Goal: Task Accomplishment & Management: Complete application form

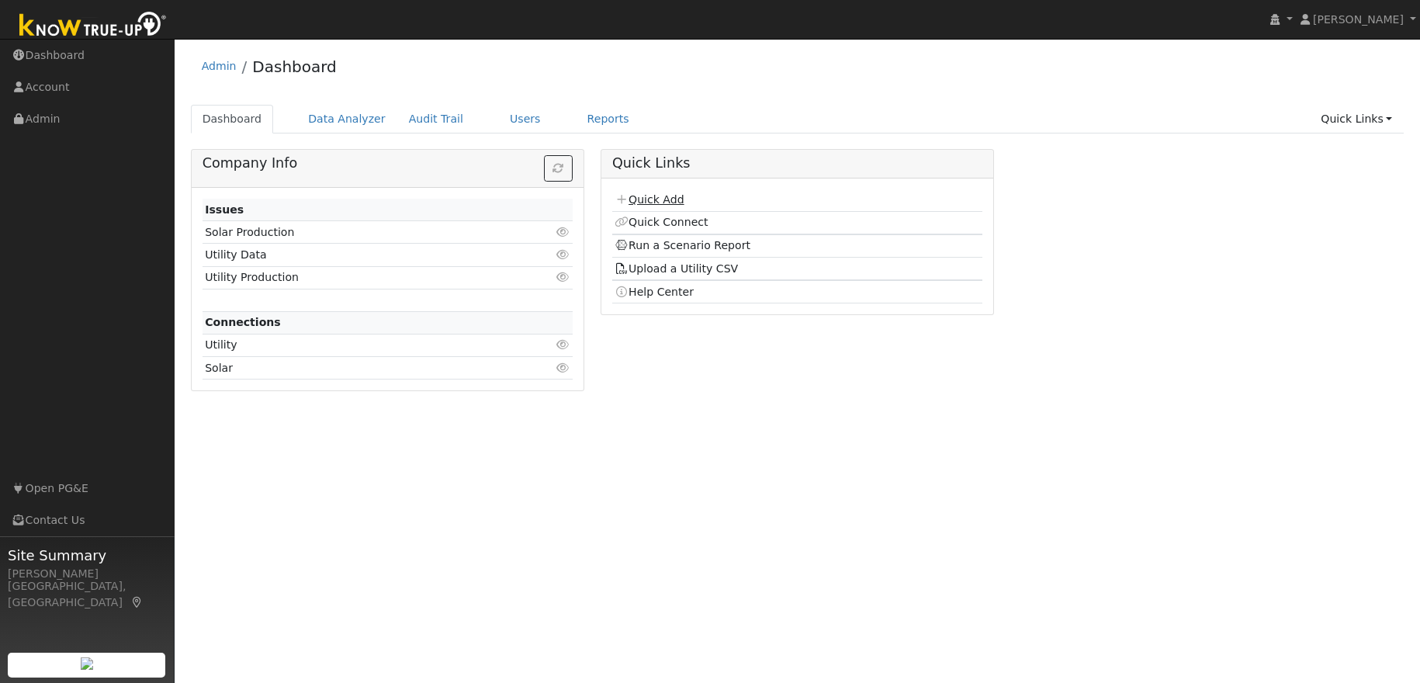
click at [655, 199] on link "Quick Add" at bounding box center [649, 199] width 69 height 12
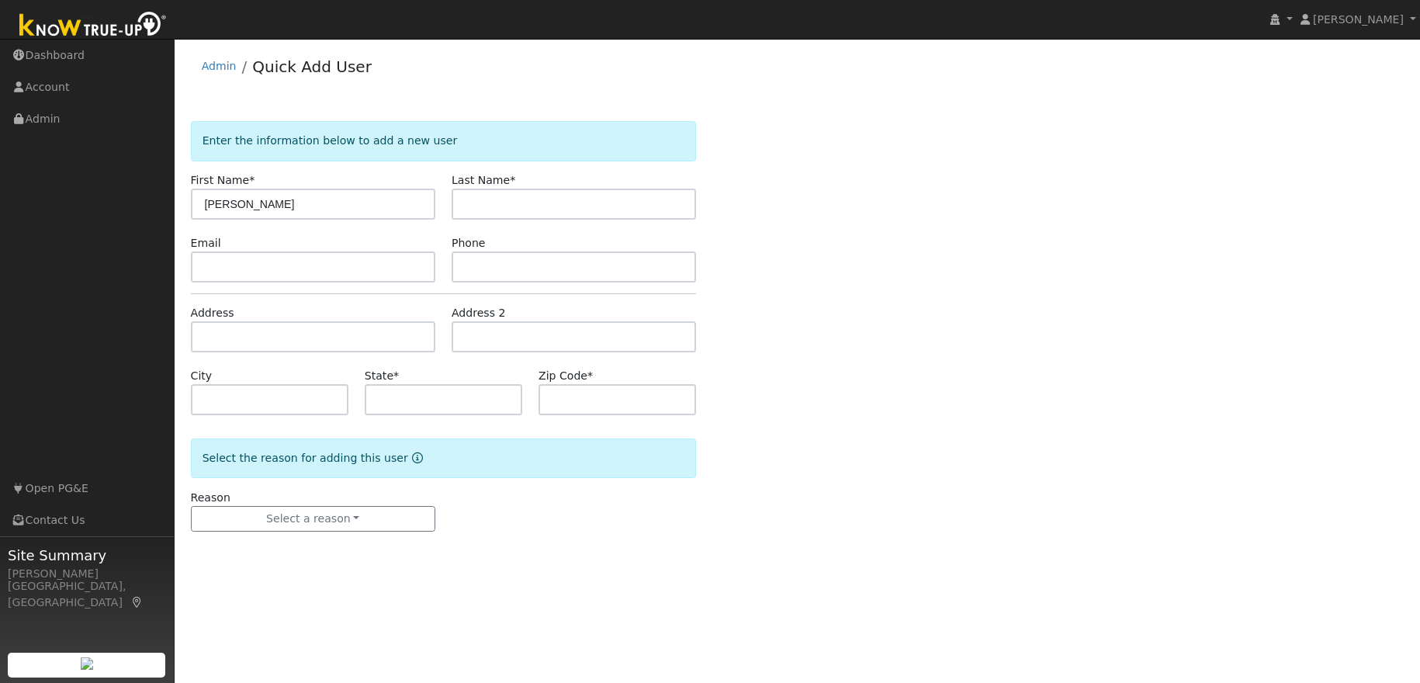
type input "Jim"
type input "Oversen"
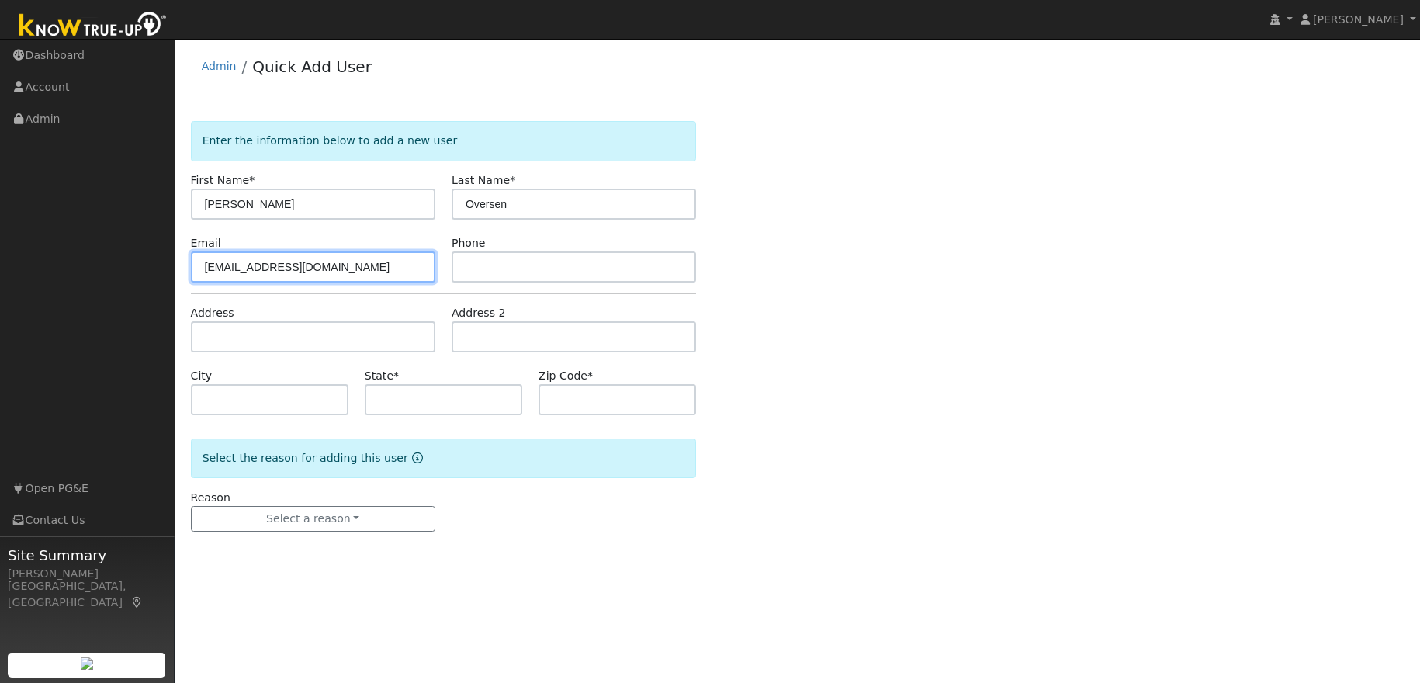
type input "[EMAIL_ADDRESS][DOMAIN_NAME]"
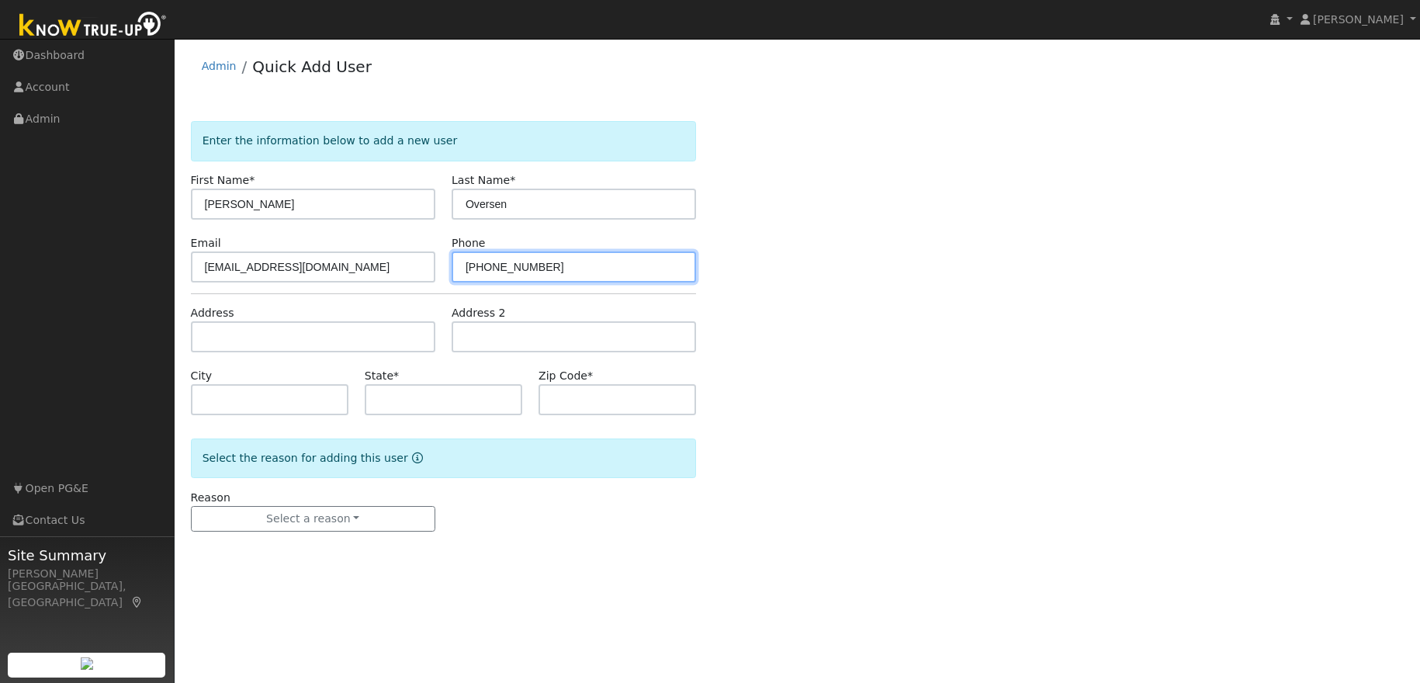
type input "209-768-5148"
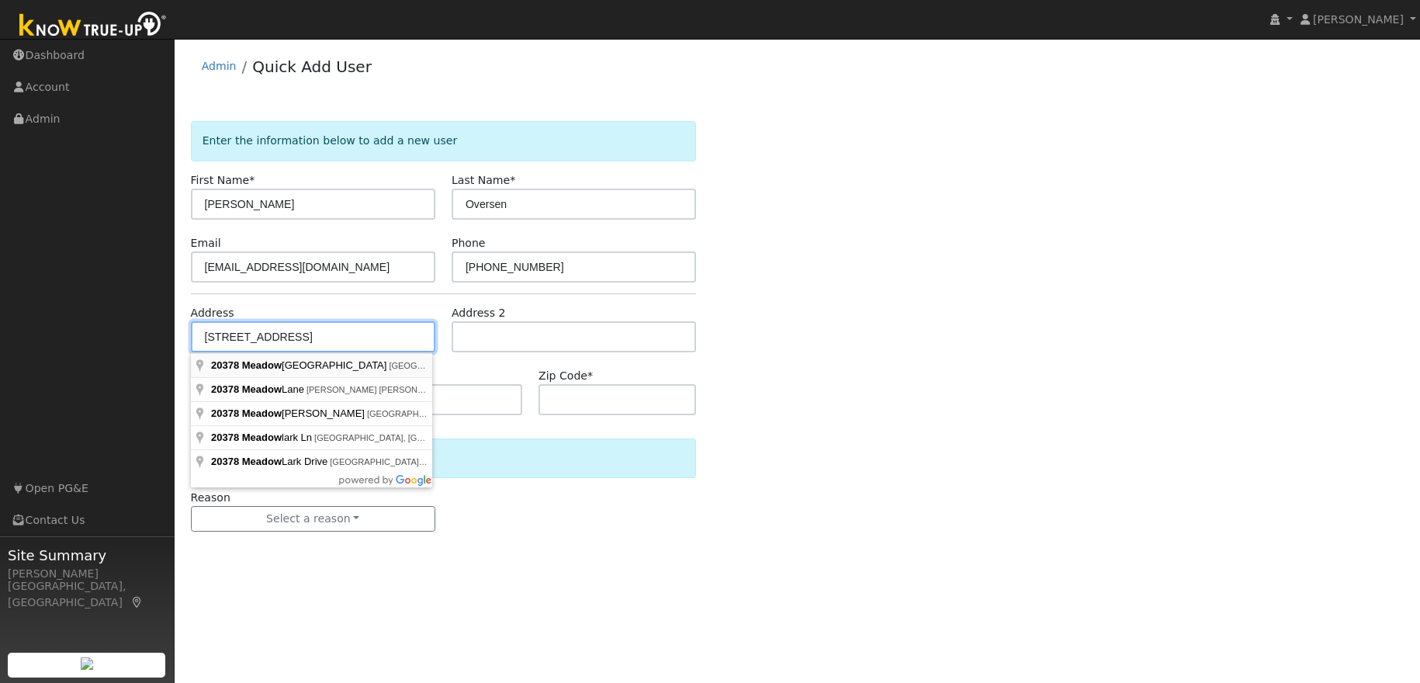
type input "[STREET_ADDRESS]"
type input "Sonora"
type input "CA"
type input "95370"
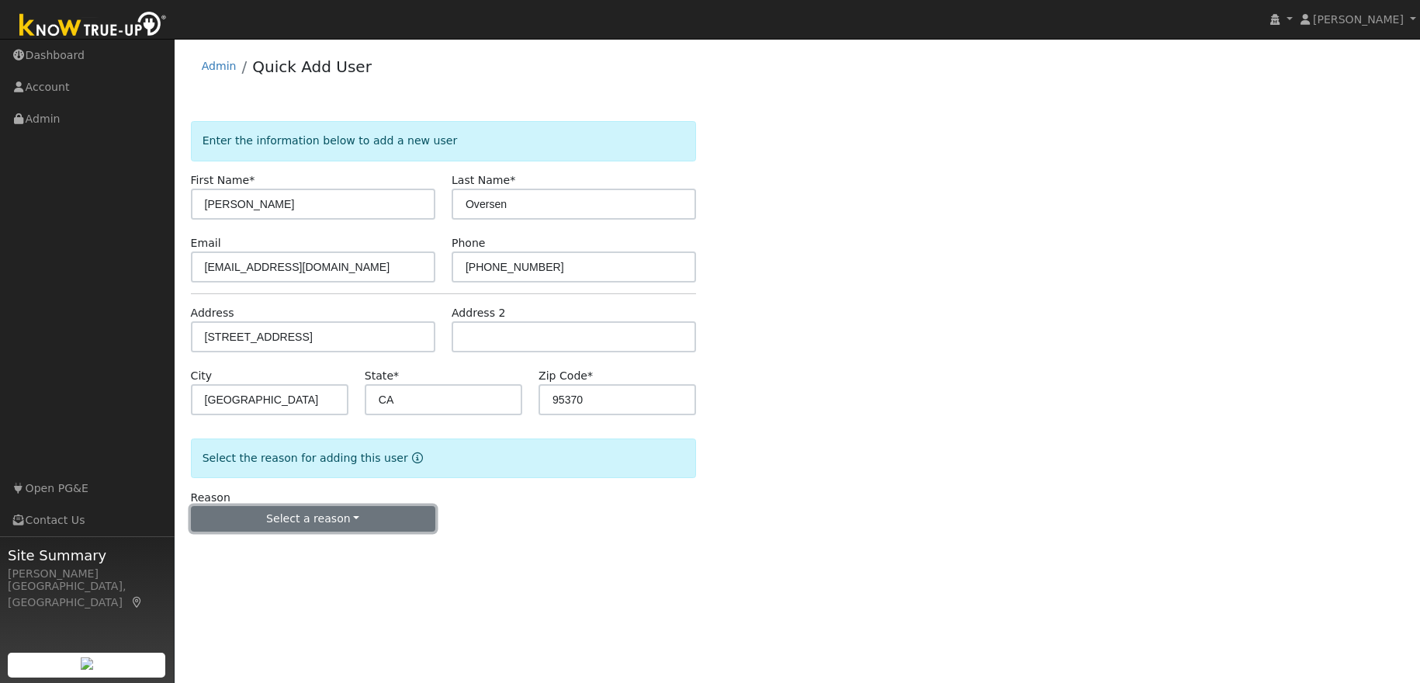
click at [325, 520] on button "Select a reason" at bounding box center [313, 519] width 244 height 26
click at [263, 556] on link "New lead" at bounding box center [277, 551] width 171 height 22
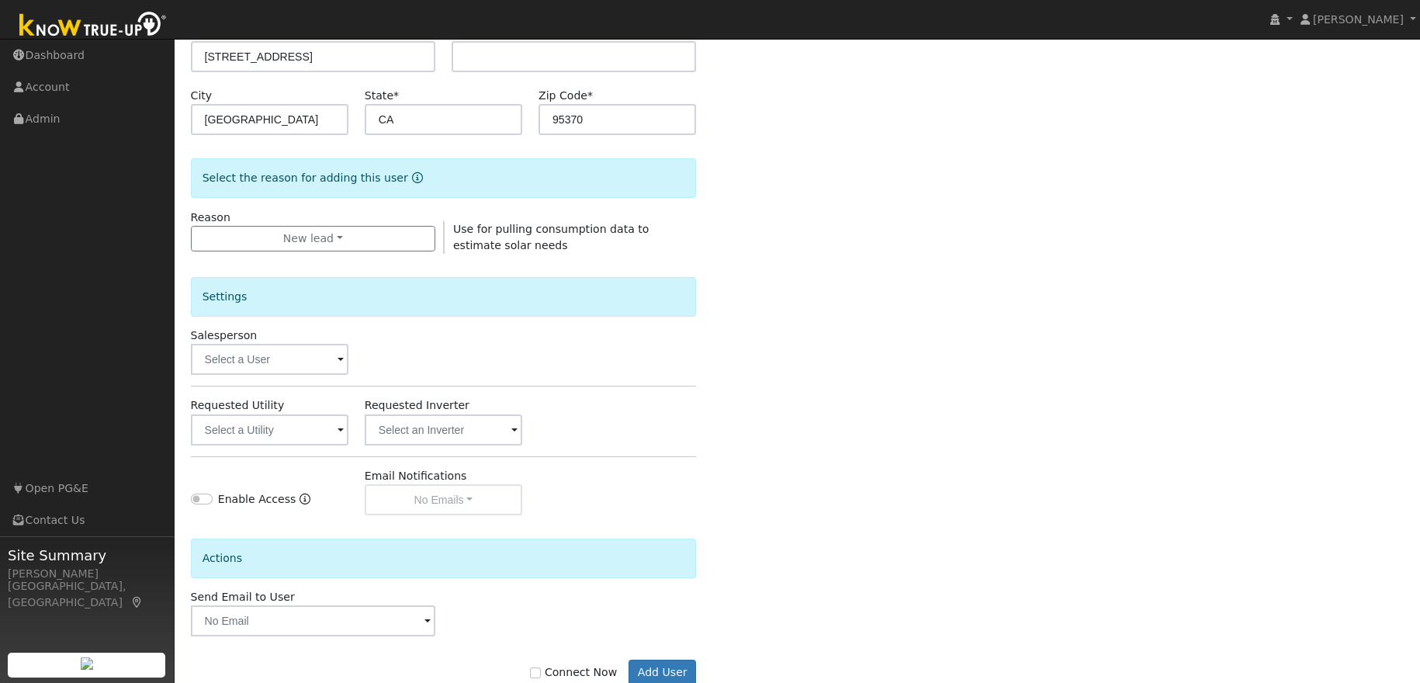
scroll to position [322, 0]
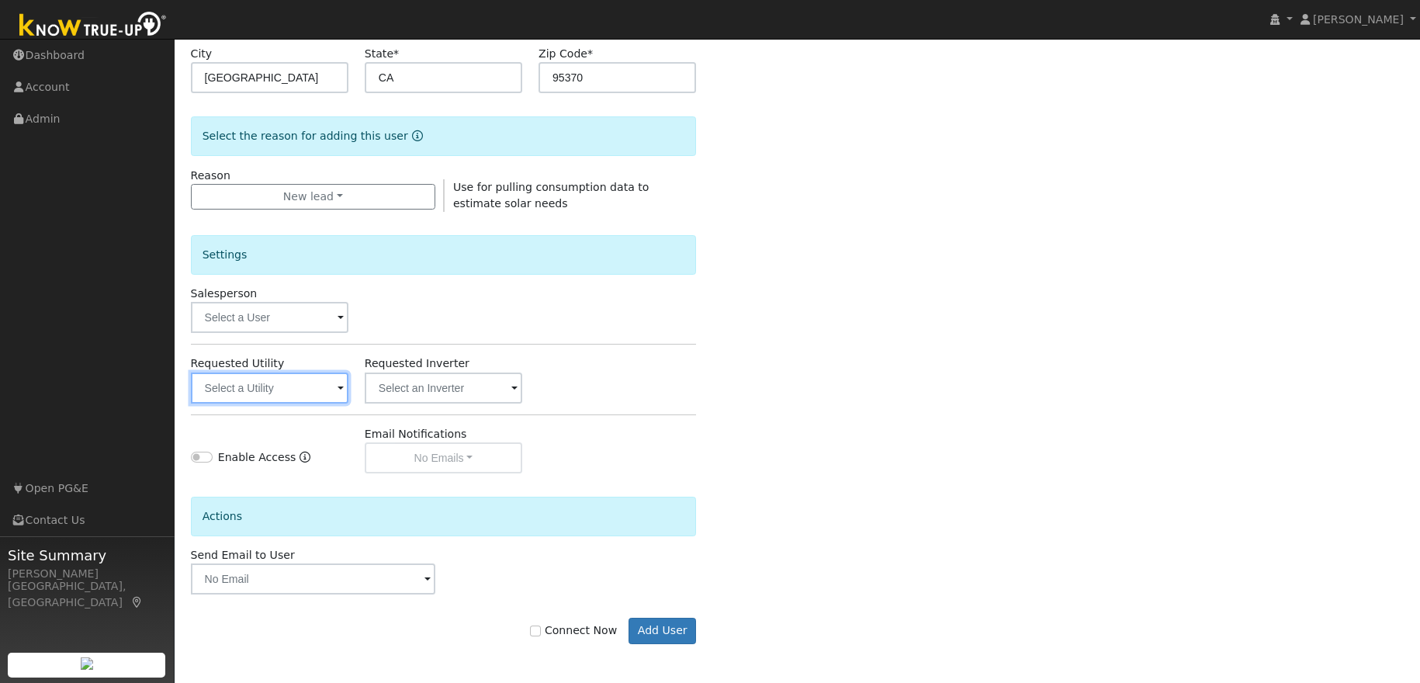
click at [332, 388] on input "text" at bounding box center [270, 387] width 158 height 31
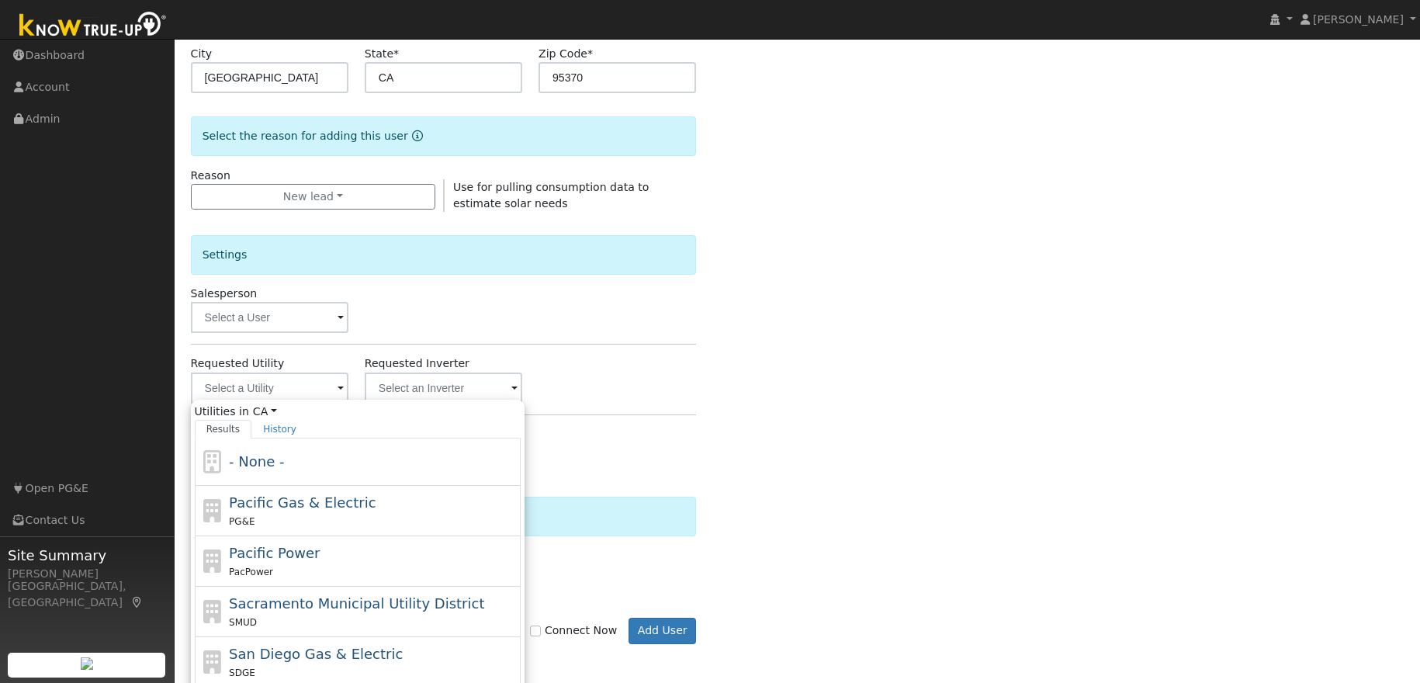
click at [970, 414] on div "Enter the information below to add a new user First Name * Jim Last Name * Over…" at bounding box center [797, 237] width 1213 height 876
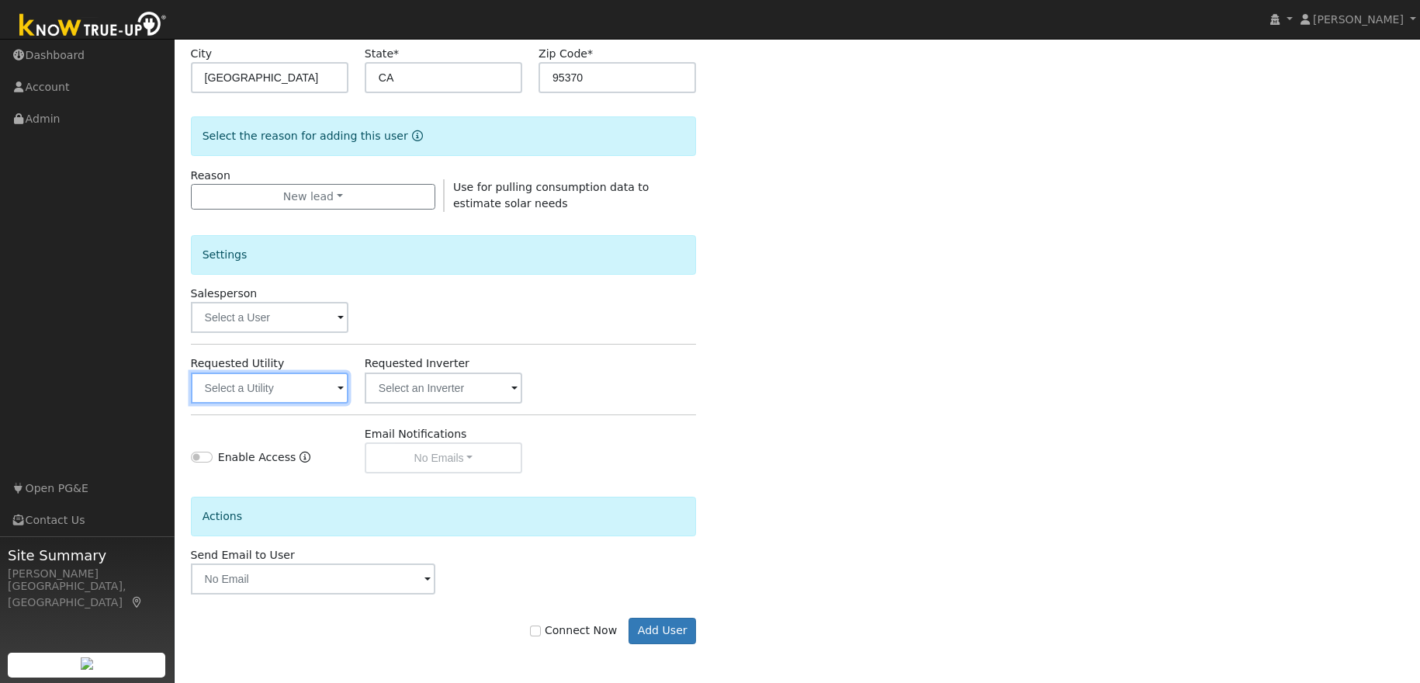
click at [329, 390] on input "text" at bounding box center [270, 387] width 158 height 31
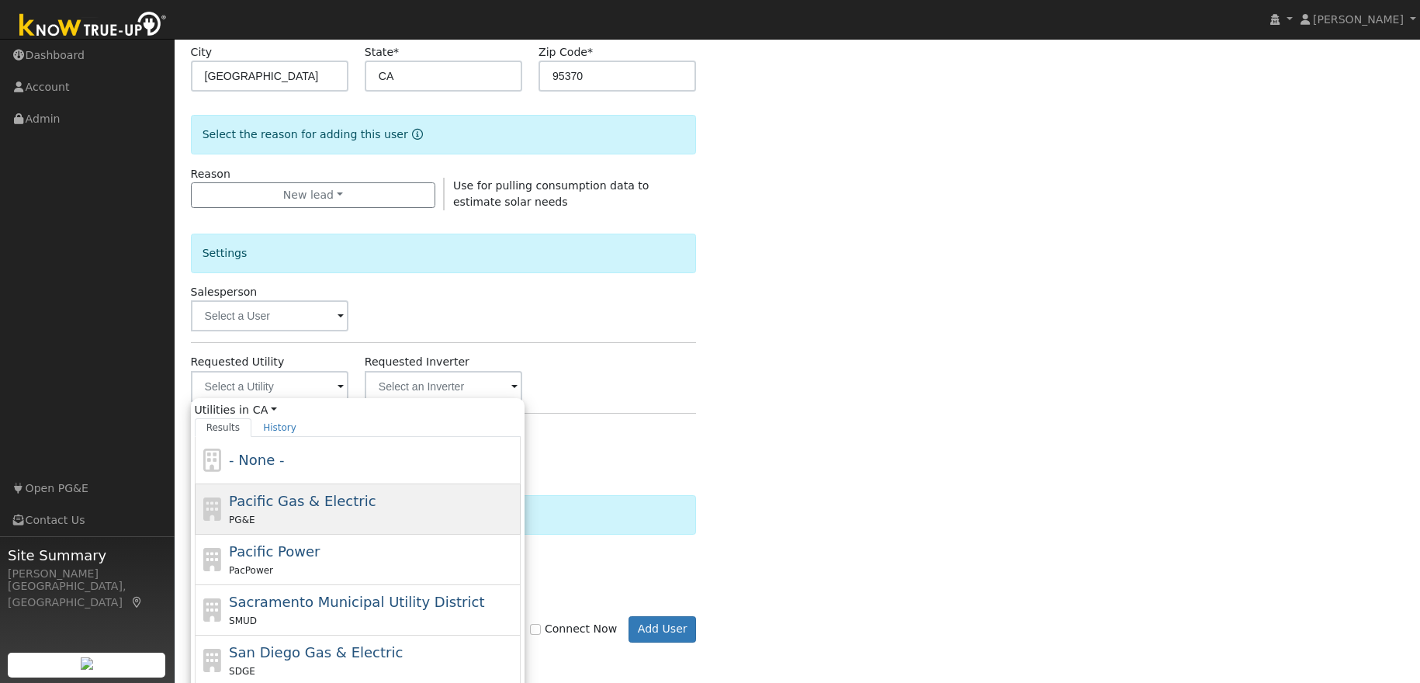
click at [289, 505] on span "Pacific Gas & Electric" at bounding box center [302, 501] width 147 height 16
type input "Pacific Gas & Electric"
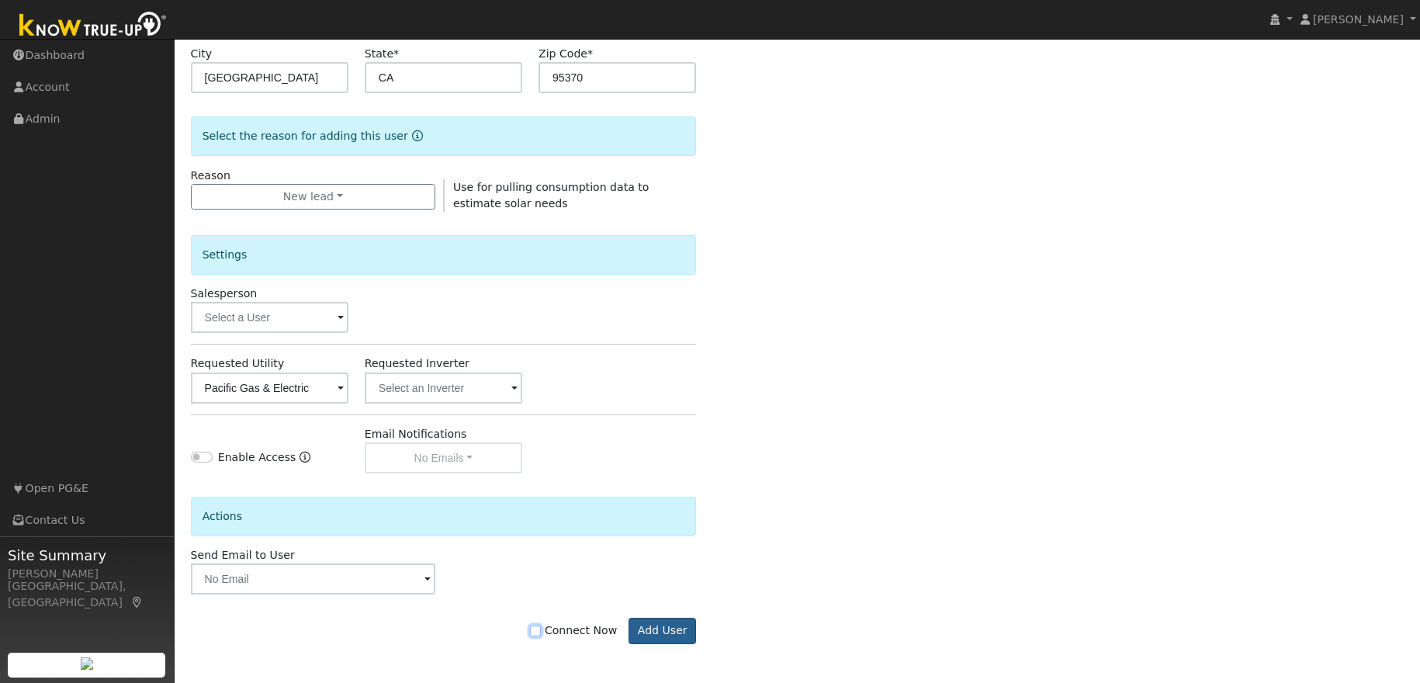
drag, startPoint x: 545, startPoint y: 632, endPoint x: 656, endPoint y: 629, distance: 111.8
click at [541, 632] on input "Connect Now" at bounding box center [535, 630] width 11 height 11
checkbox input "true"
click at [672, 632] on button "Add User" at bounding box center [662, 631] width 68 height 26
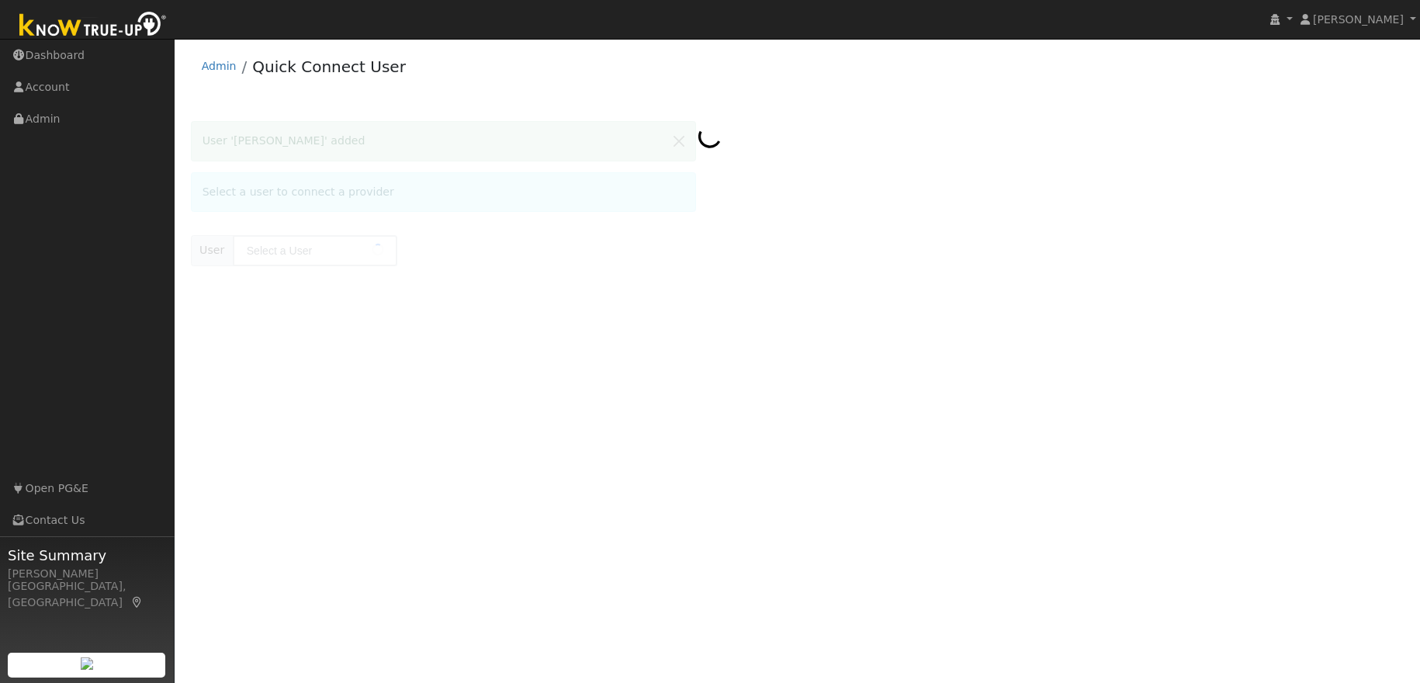
type input "[PERSON_NAME]"
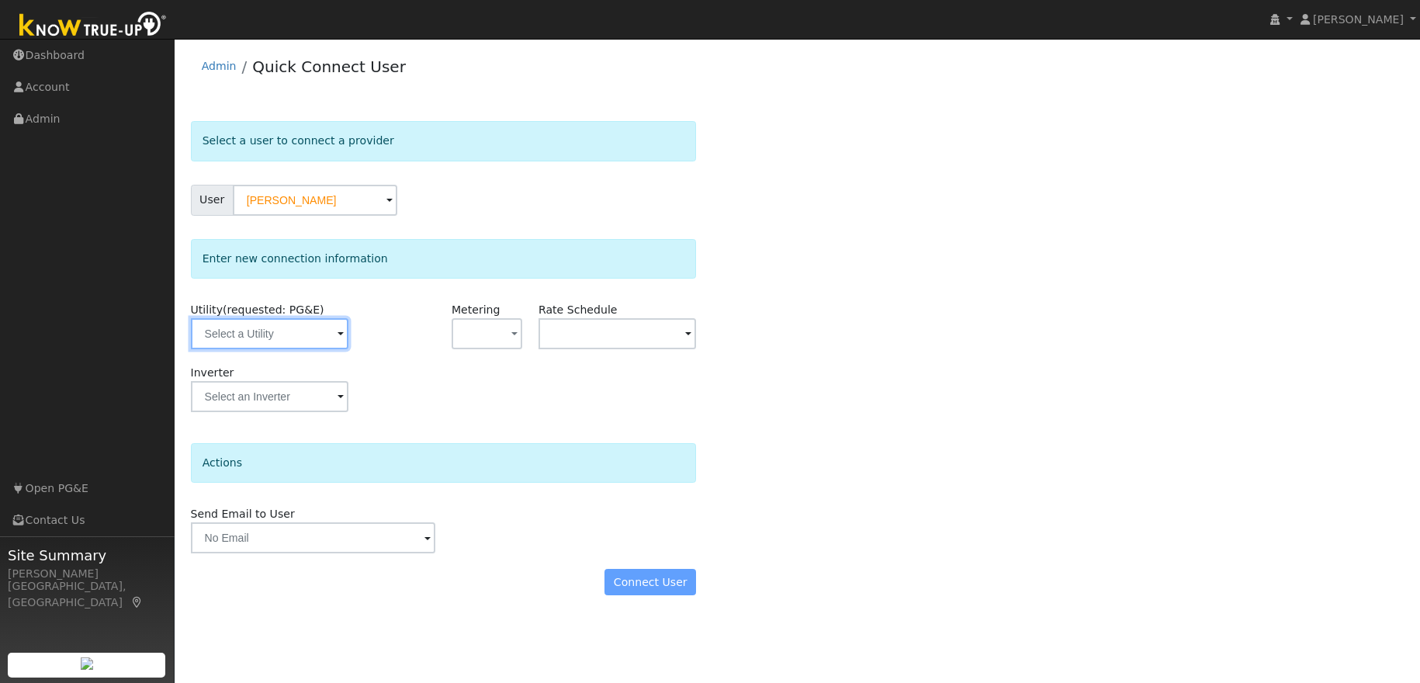
click at [323, 340] on input "text" at bounding box center [270, 333] width 158 height 31
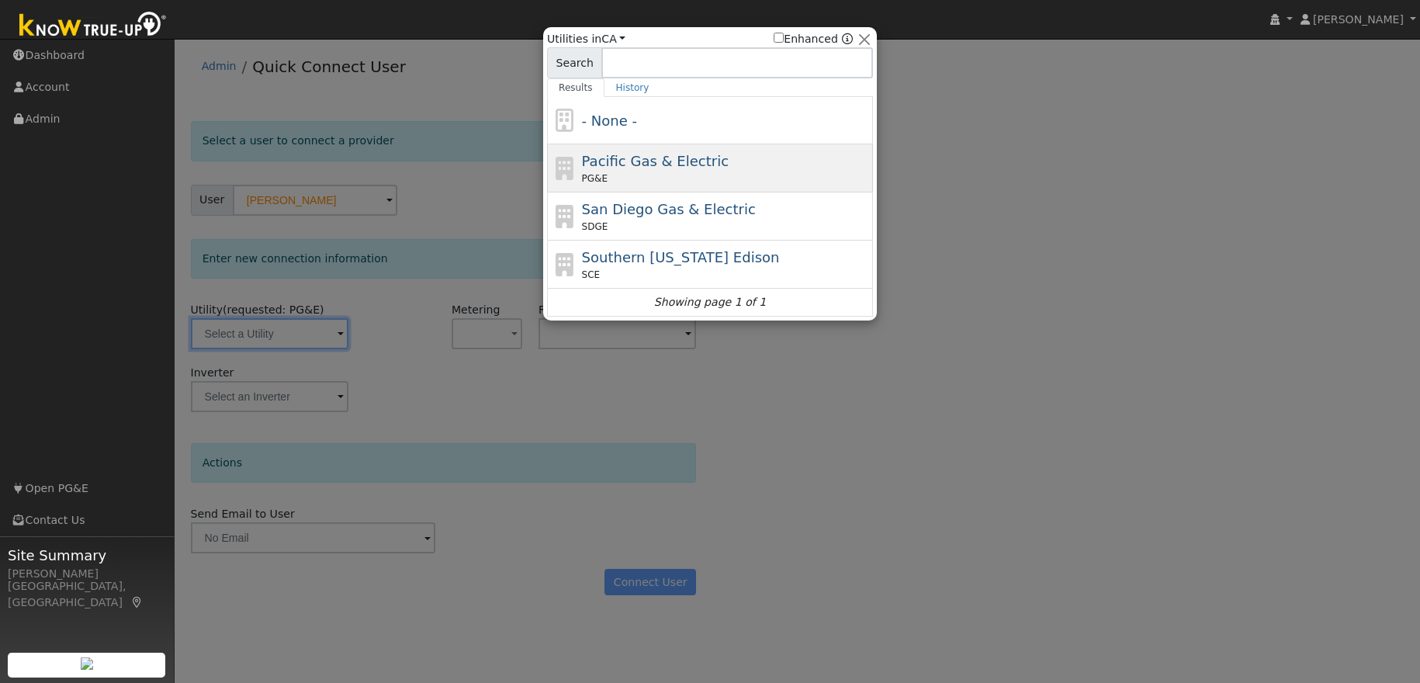
click at [658, 161] on span "Pacific Gas & Electric" at bounding box center [655, 161] width 147 height 16
type input "PG&E"
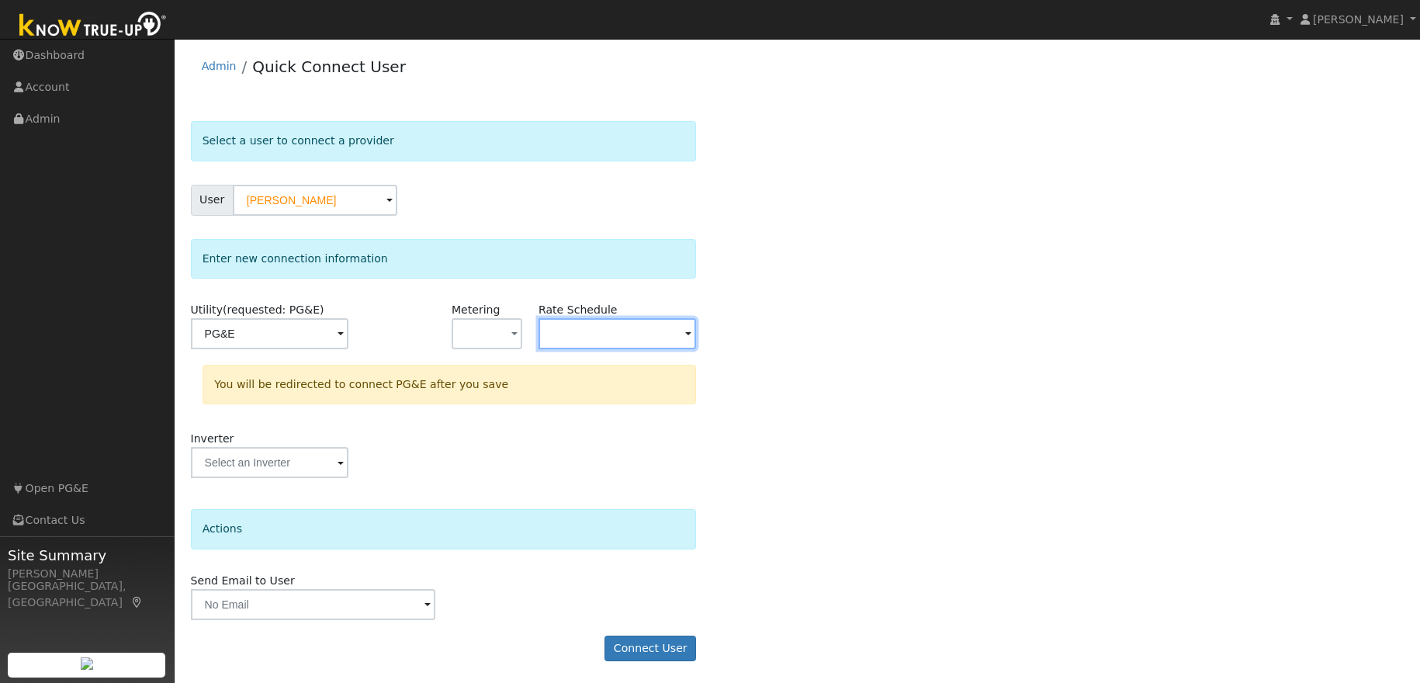
click at [348, 334] on input "text" at bounding box center [270, 333] width 158 height 31
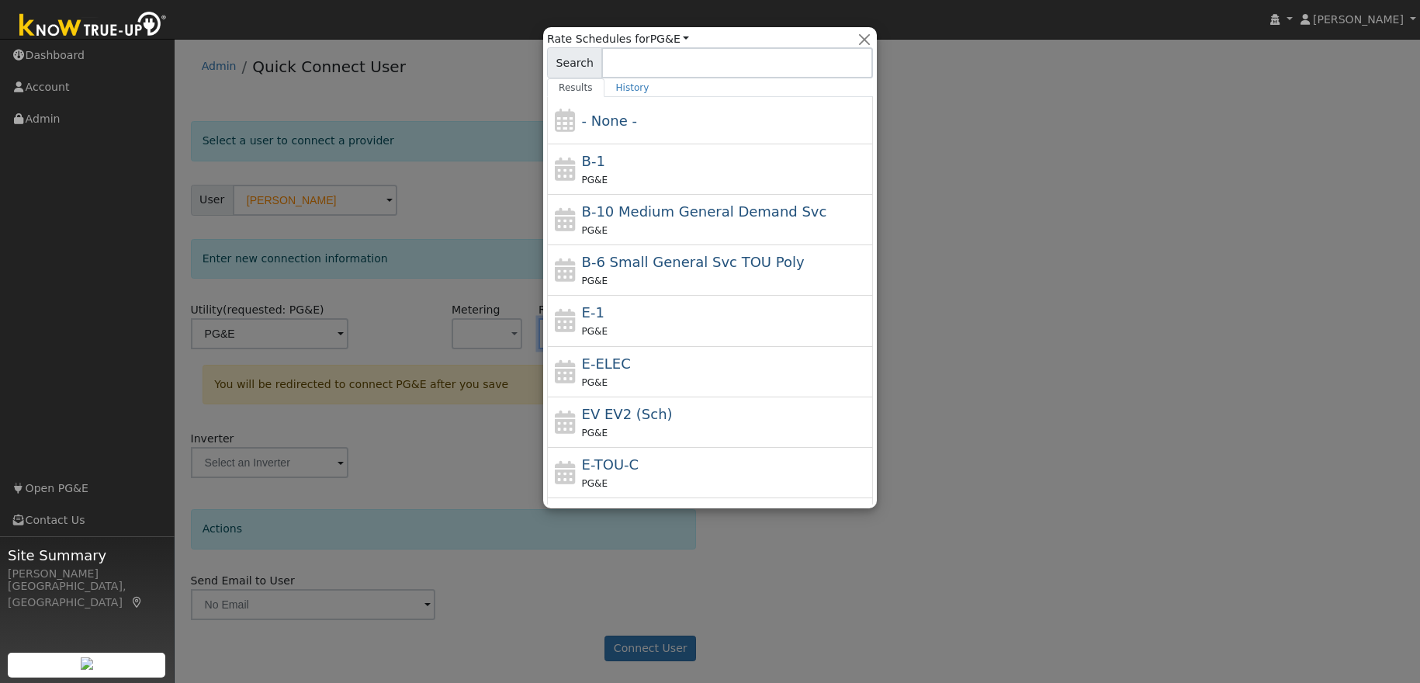
click at [628, 374] on div "PG&E" at bounding box center [726, 382] width 288 height 16
type input "E-ELEC"
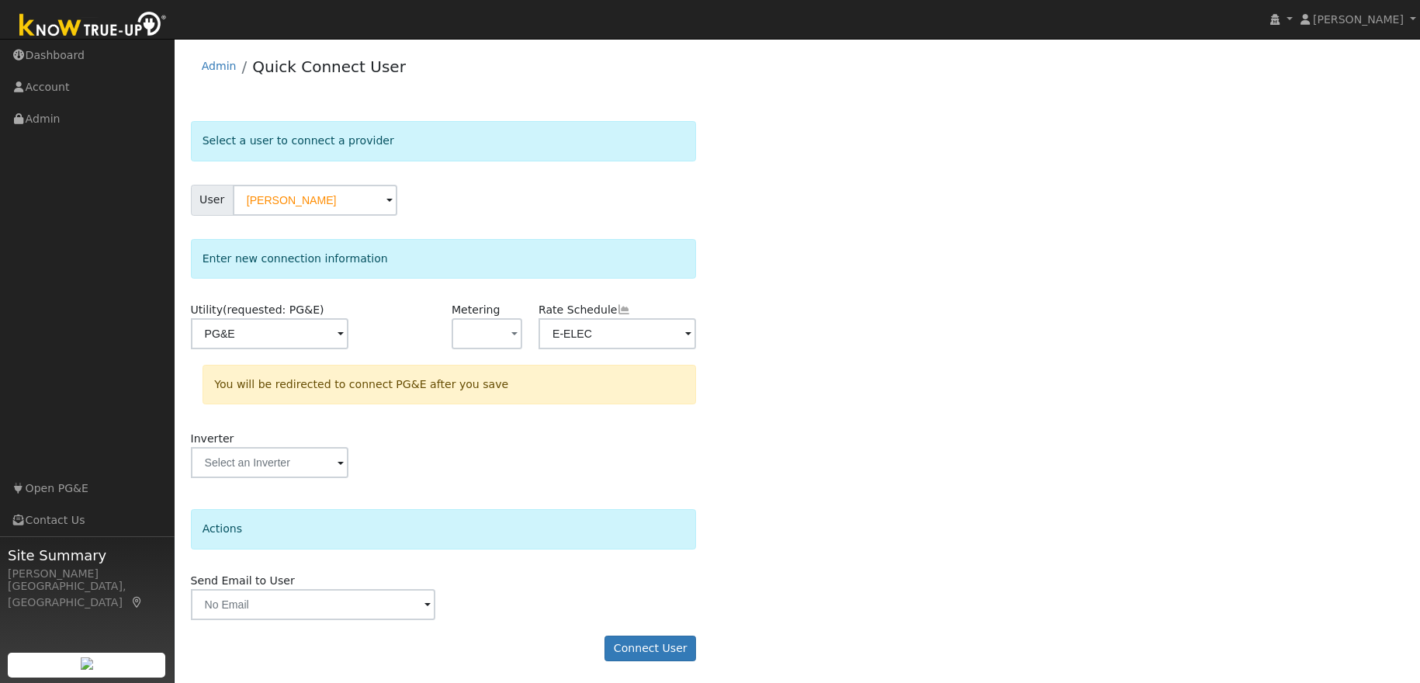
click at [782, 404] on div "Select a user to connect a provider User Jim Oversen Account Default Account De…" at bounding box center [797, 399] width 1213 height 556
click at [635, 645] on button "Connect User" at bounding box center [650, 647] width 92 height 26
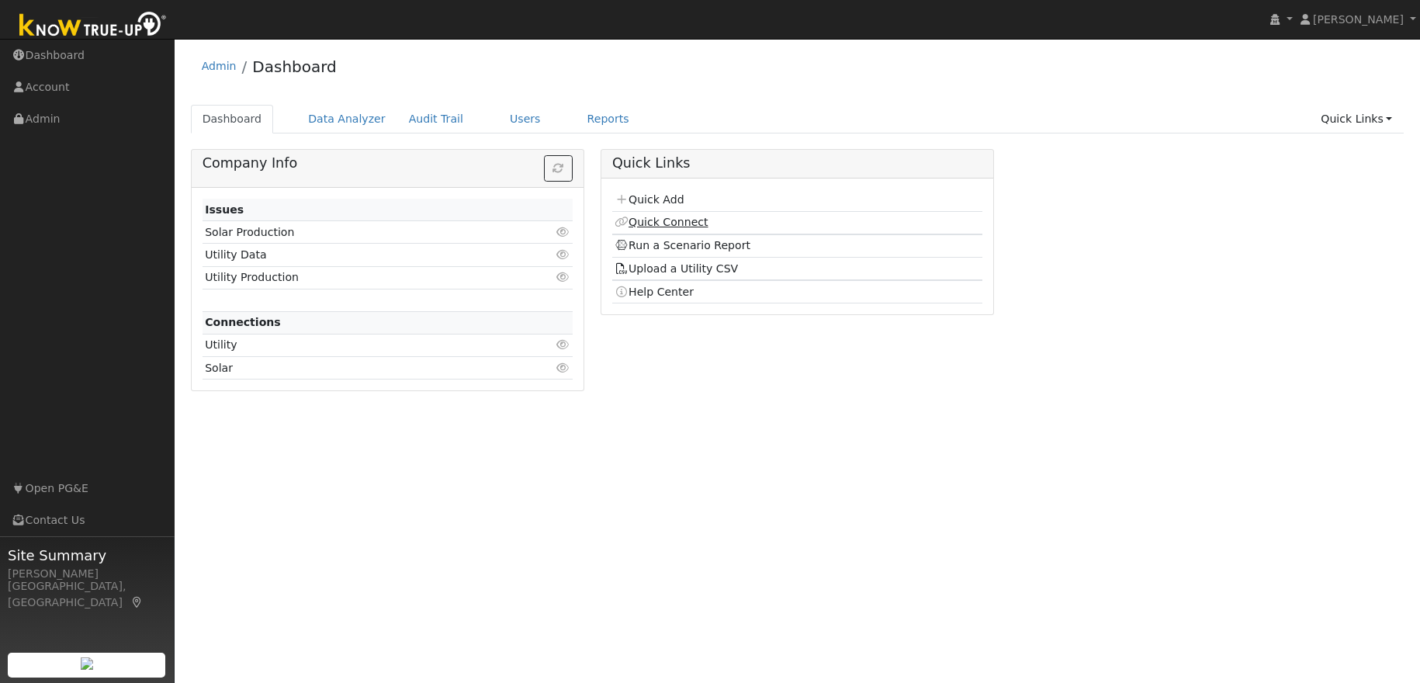
click at [666, 222] on link "Quick Connect" at bounding box center [661, 222] width 93 height 12
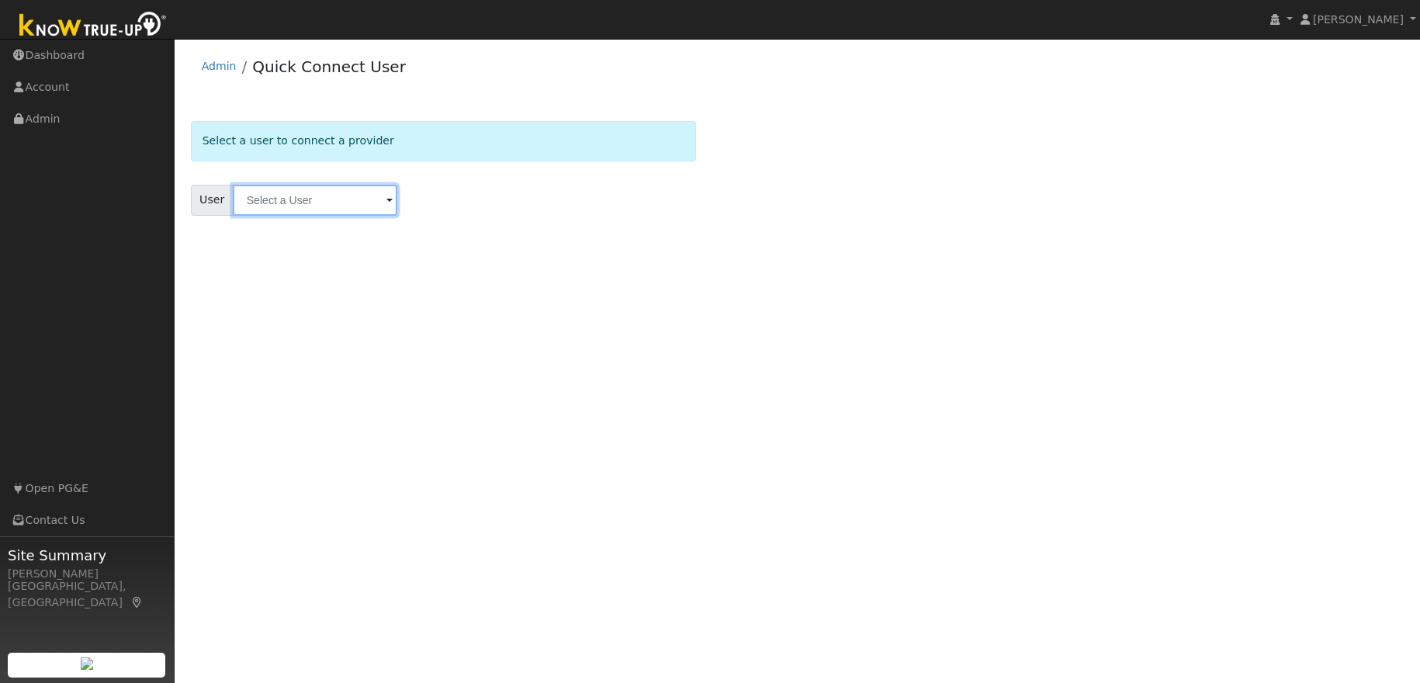
click at [286, 199] on input "text" at bounding box center [315, 200] width 164 height 31
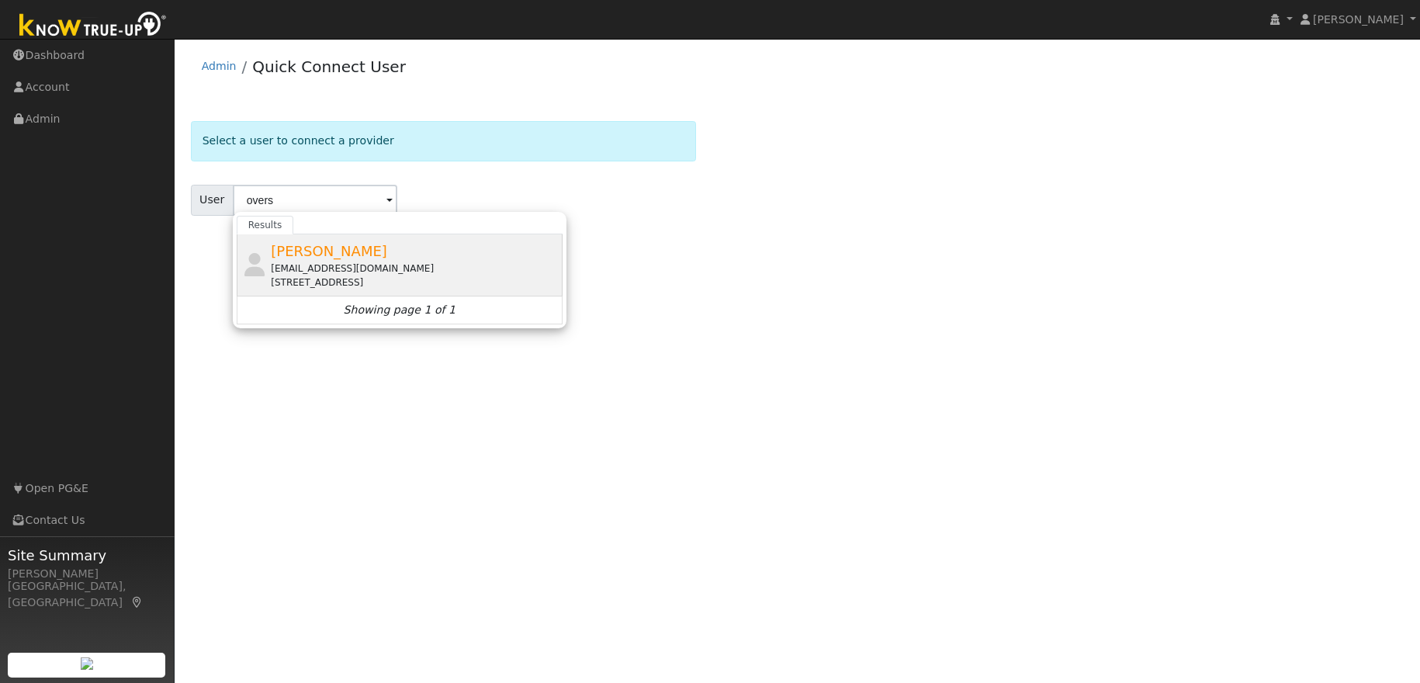
click at [344, 261] on div "[EMAIL_ADDRESS][DOMAIN_NAME]" at bounding box center [415, 268] width 288 height 14
type input "[PERSON_NAME]"
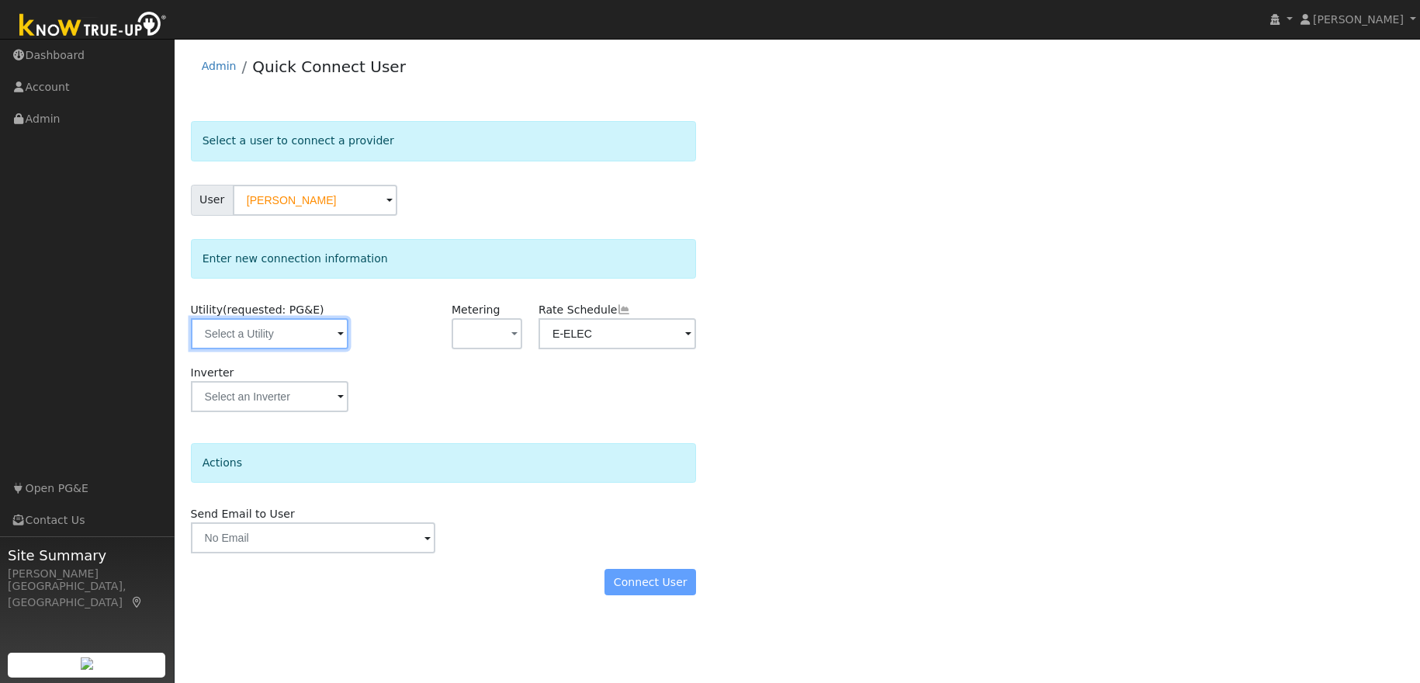
click at [289, 335] on input "text" at bounding box center [270, 333] width 158 height 31
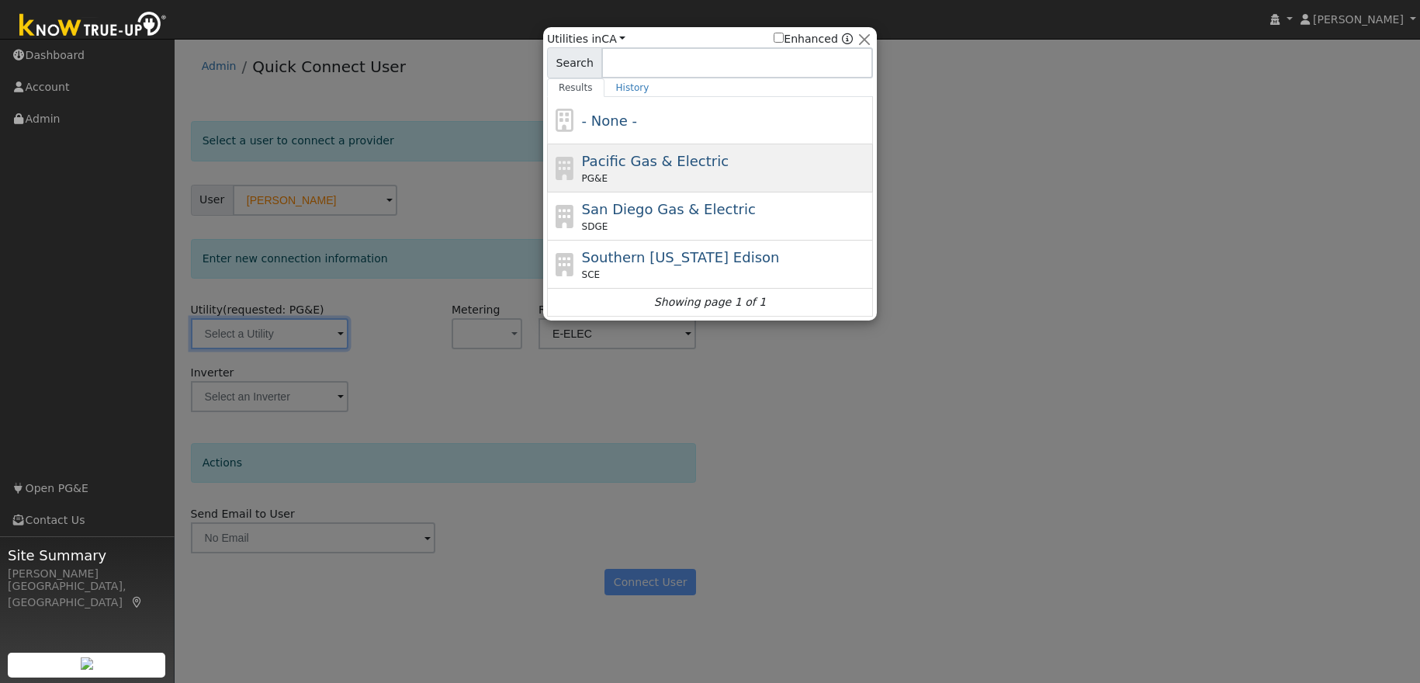
click at [762, 166] on div "Pacific Gas & Electric PG&E" at bounding box center [726, 168] width 288 height 35
type input "PG&E"
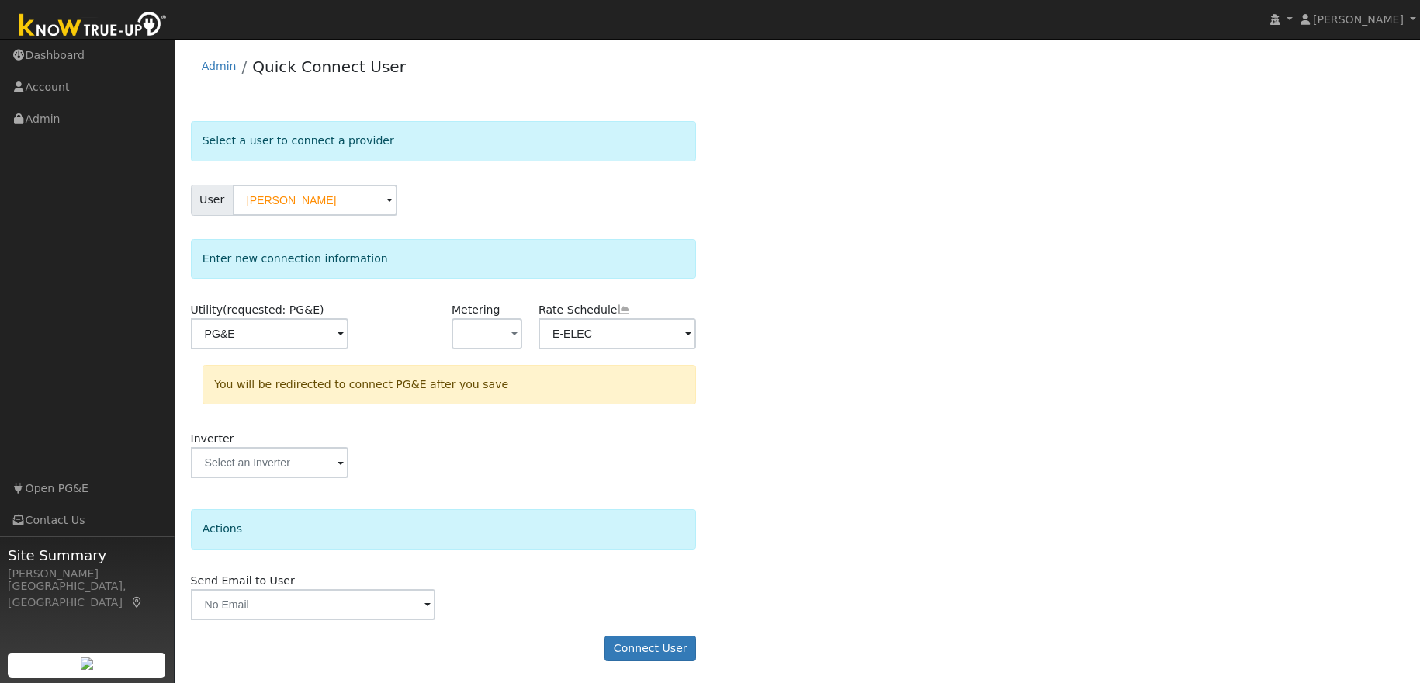
click at [762, 171] on div "Select a user to connect a provider User [PERSON_NAME] Account Default Account …" at bounding box center [797, 399] width 1213 height 556
click at [633, 646] on button "Connect User" at bounding box center [650, 647] width 92 height 26
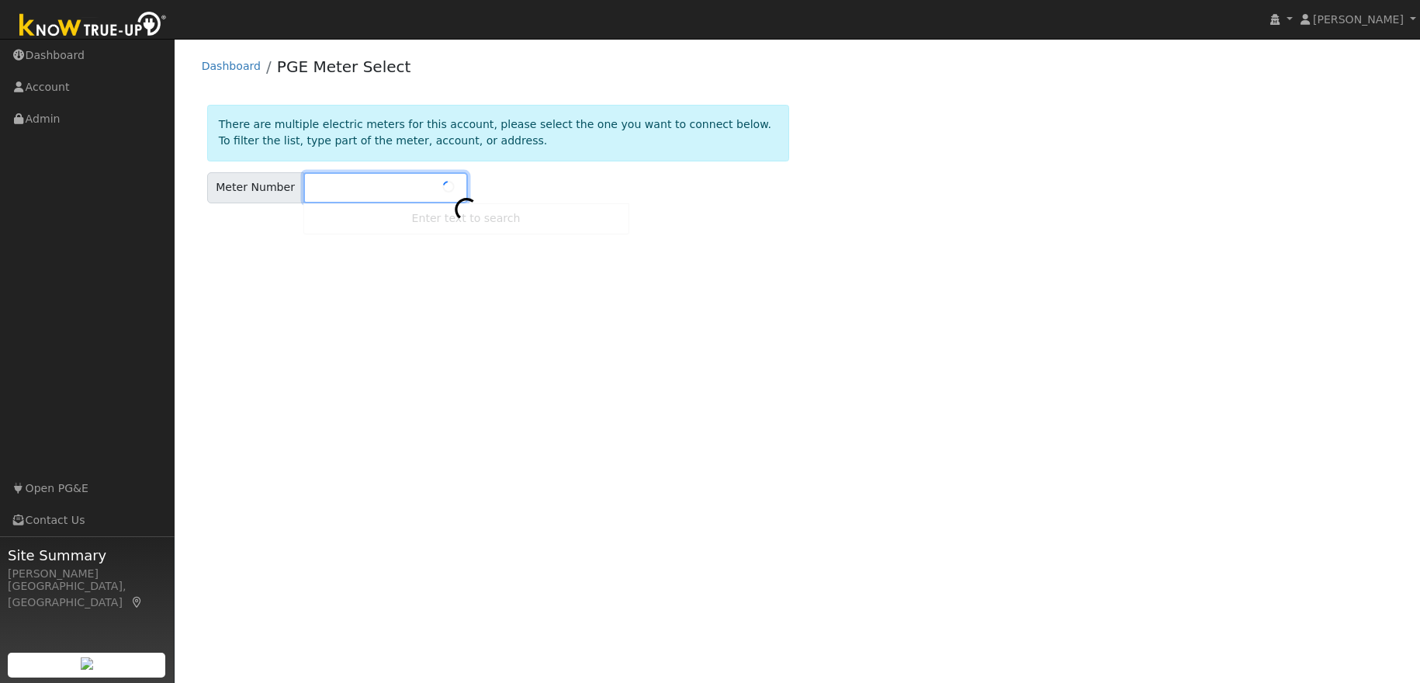
click at [356, 195] on input "text" at bounding box center [385, 187] width 164 height 31
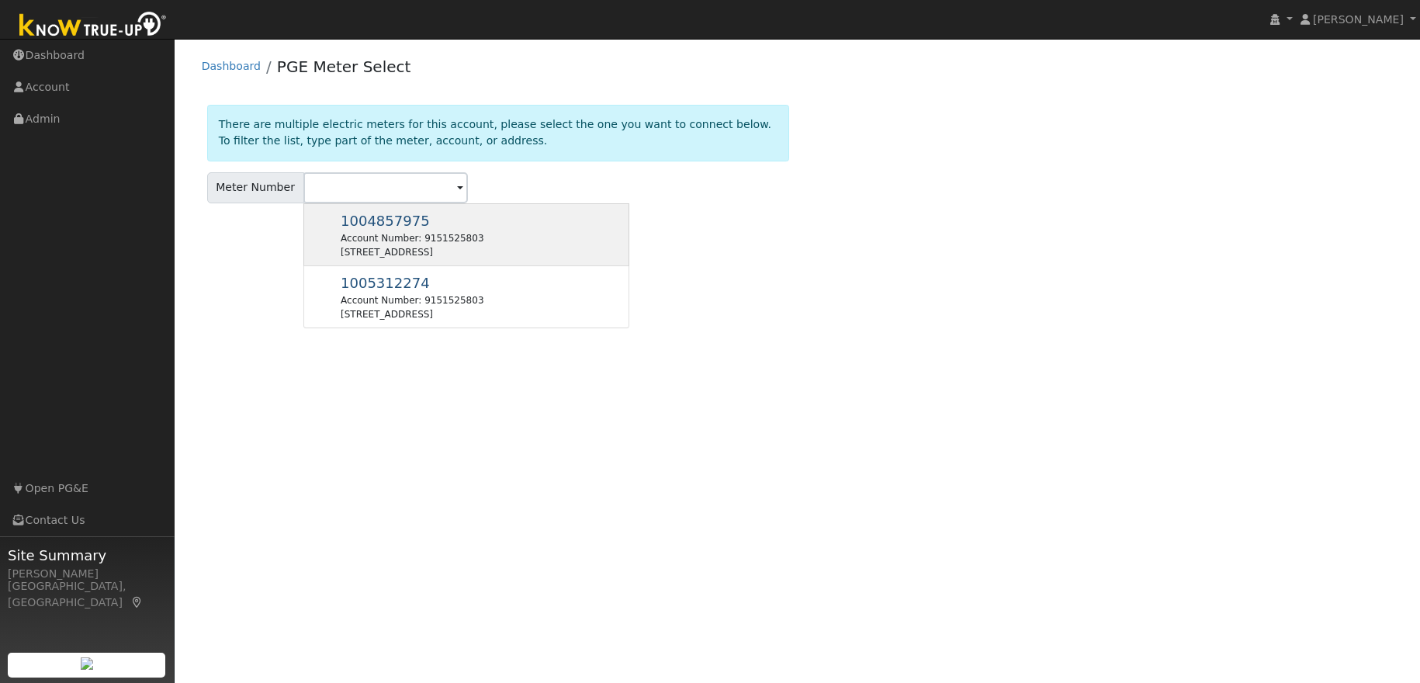
click at [394, 224] on span "1004857975" at bounding box center [385, 221] width 89 height 16
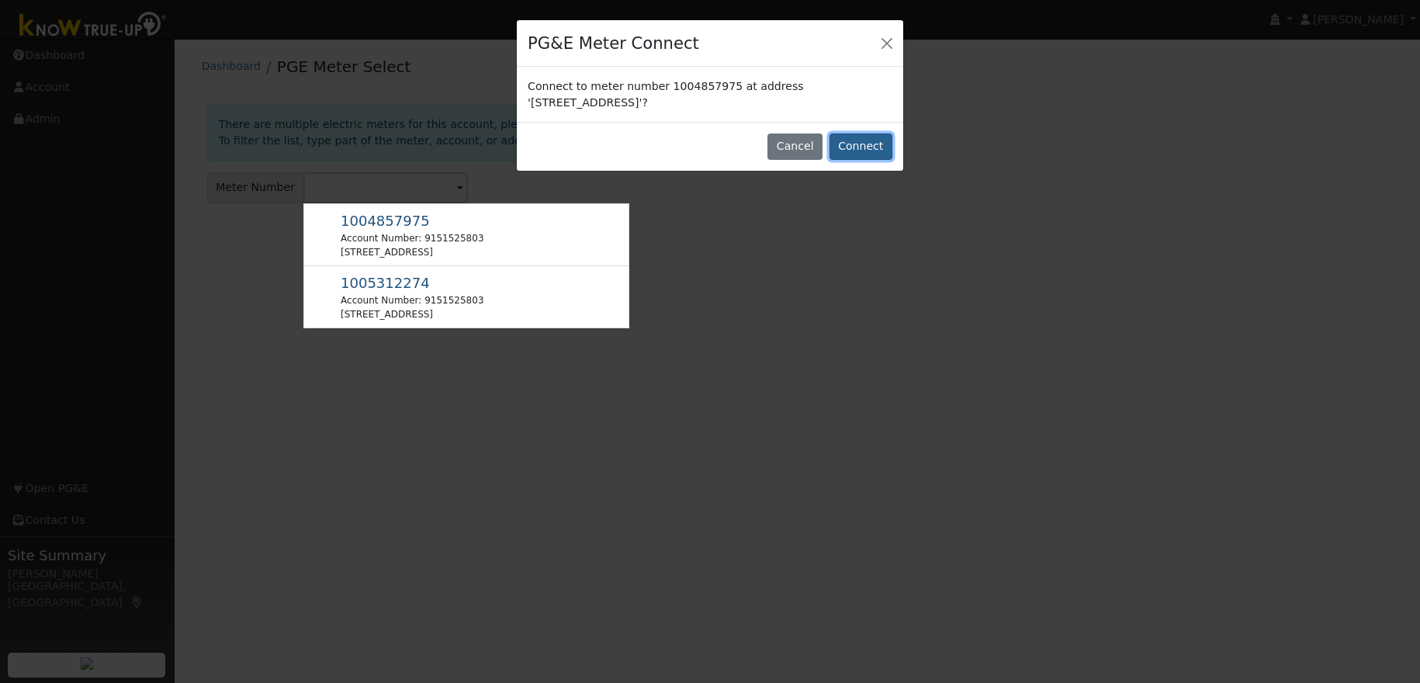
click at [871, 145] on button "Connect" at bounding box center [860, 146] width 63 height 26
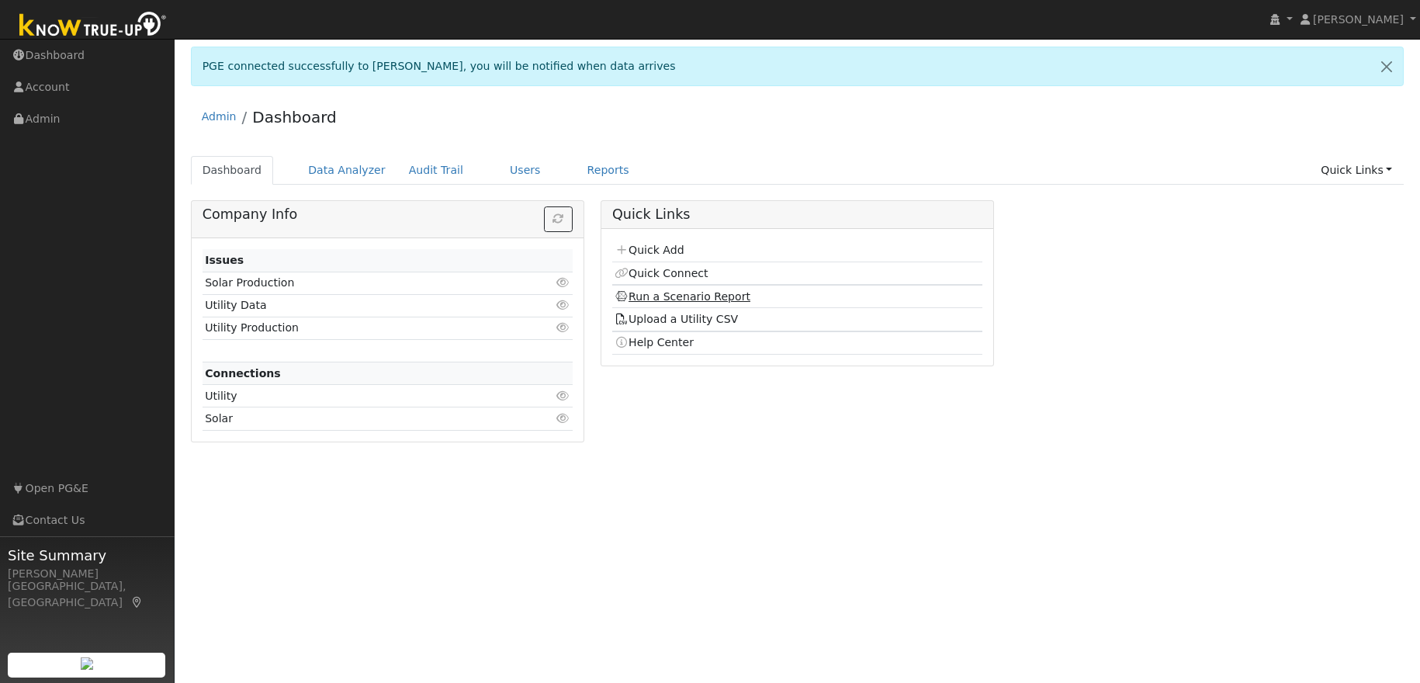
click at [652, 296] on link "Run a Scenario Report" at bounding box center [683, 296] width 136 height 12
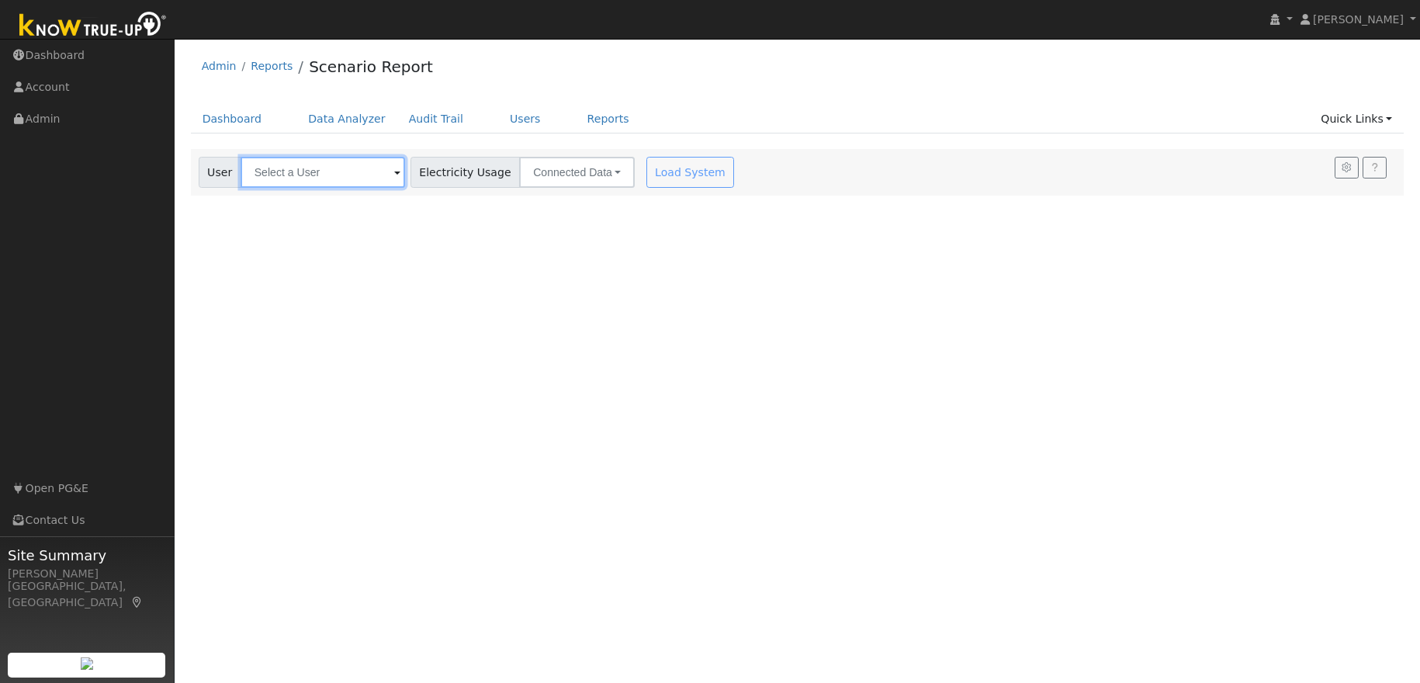
click at [349, 174] on input "text" at bounding box center [323, 172] width 164 height 31
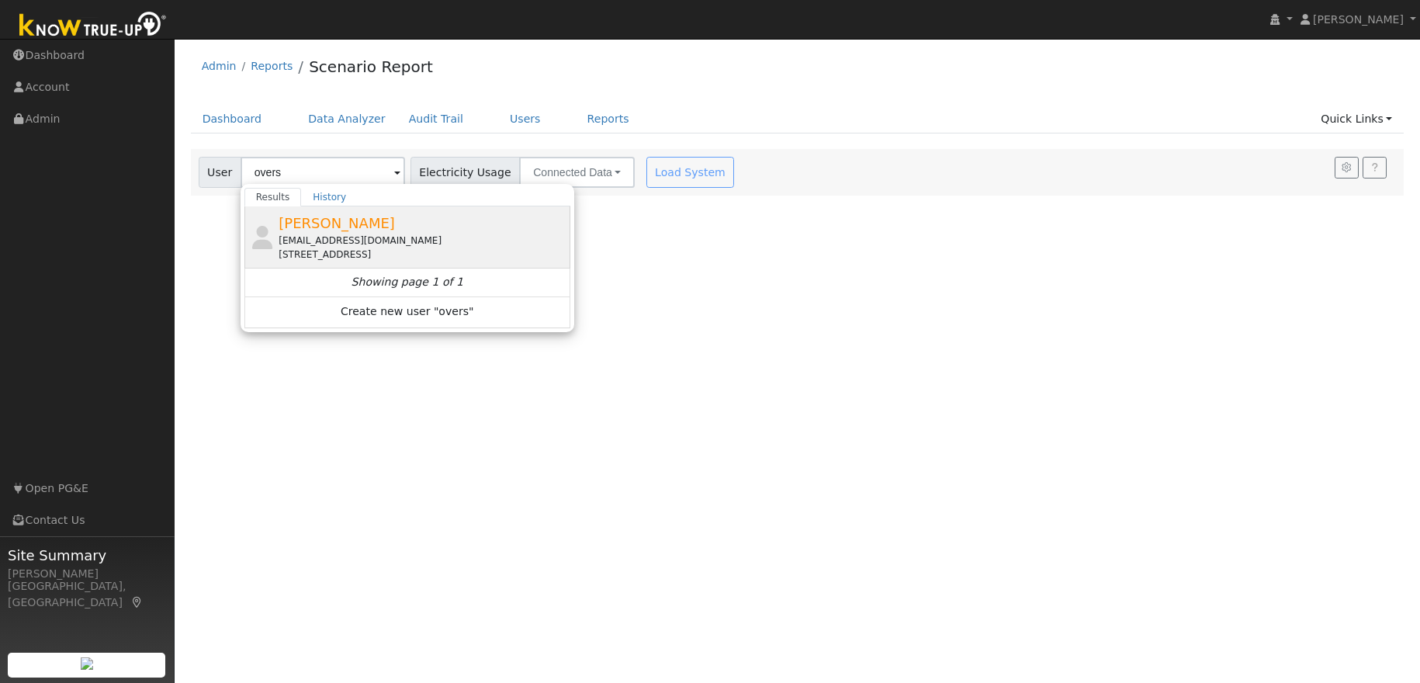
click at [345, 226] on span "[PERSON_NAME]" at bounding box center [337, 223] width 116 height 16
type input "[PERSON_NAME]"
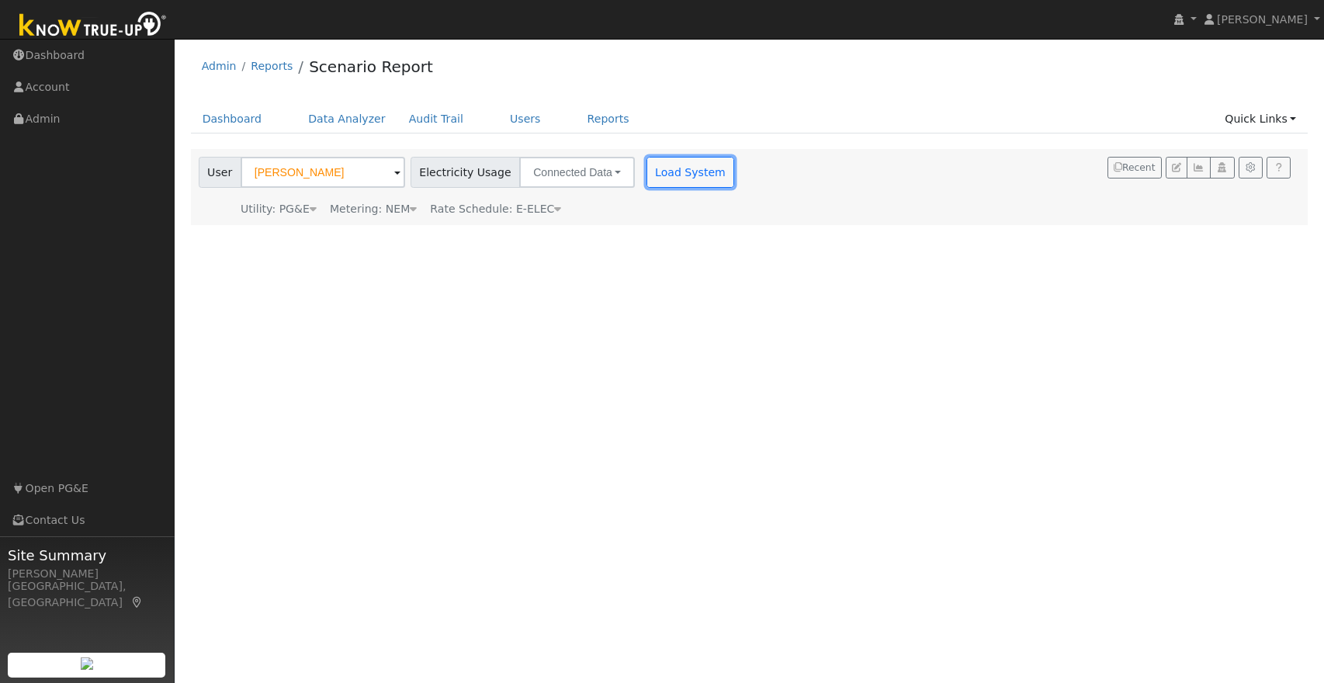
click at [646, 172] on button "Load System" at bounding box center [690, 172] width 88 height 31
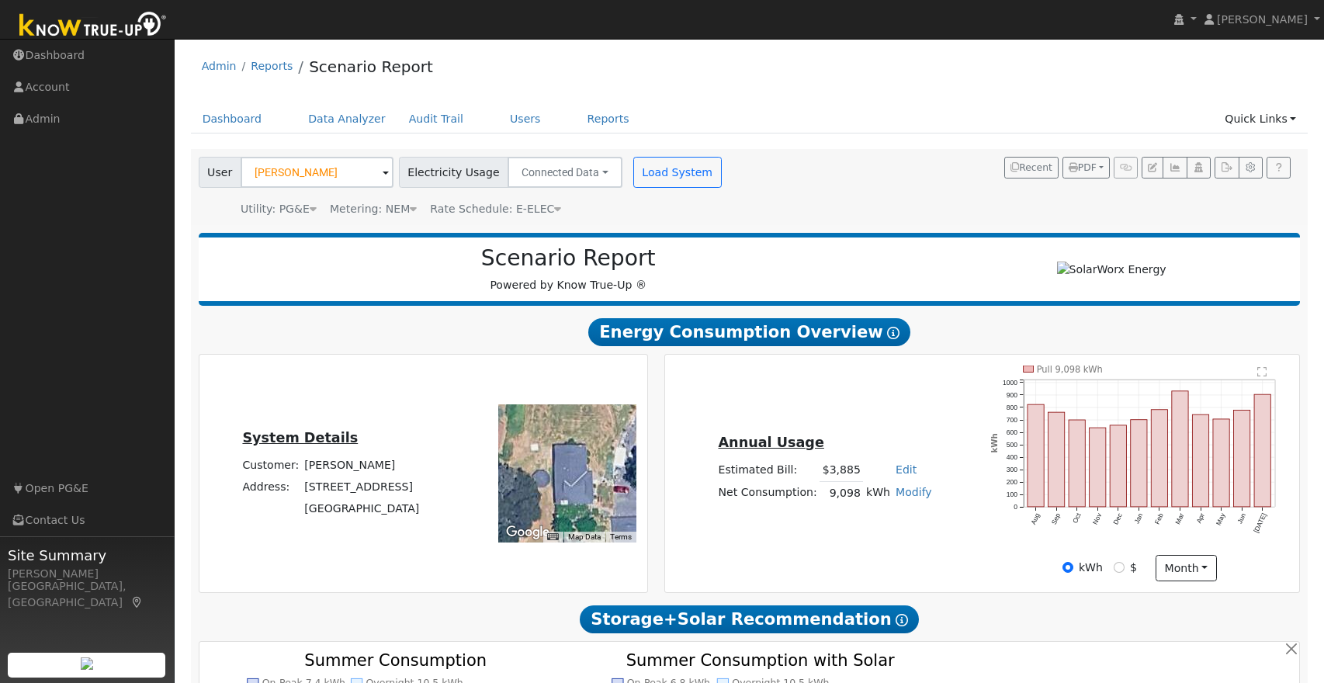
drag, startPoint x: 1110, startPoint y: 526, endPoint x: 1099, endPoint y: 519, distance: 13.6
click at [1110, 526] on icon "Pull 9,098 kWh Aug Sep Oct Nov Dec Jan Feb Mar Apr May Jun [DATE] 0 100 200 300…" at bounding box center [1139, 459] width 298 height 188
click at [943, 565] on div "Annual Usage Estimated Bill: $3,885 Edit Estimated Bill $ Annual Net Consumptio…" at bounding box center [981, 473] width 628 height 216
